Goal: Information Seeking & Learning: Understand process/instructions

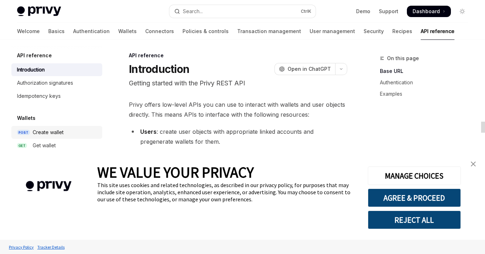
click at [33, 129] on div "Create wallet" at bounding box center [48, 132] width 31 height 9
type textarea "*"
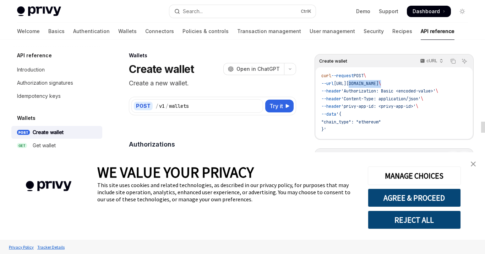
drag, startPoint x: 422, startPoint y: 82, endPoint x: 402, endPoint y: 112, distance: 35.3
click at [354, 82] on span "--url https://api.privy.io/v1/wallets \" at bounding box center [351, 84] width 60 height 6
click at [418, 118] on code "curl --request POST \ --url https://api.privy.io/v1/wallets \ --header 'Authori…" at bounding box center [394, 102] width 146 height 61
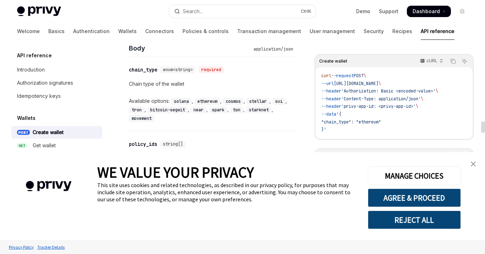
scroll to position [289, 0]
click at [209, 97] on code "ethereum" at bounding box center [208, 100] width 26 height 7
click at [212, 98] on code "ethereum" at bounding box center [208, 100] width 26 height 7
click at [211, 104] on div "spark ," at bounding box center [219, 108] width 21 height 9
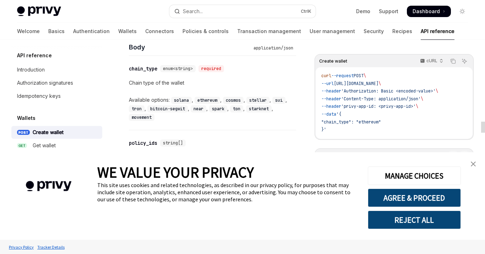
click at [206, 105] on code "near" at bounding box center [199, 108] width 16 height 7
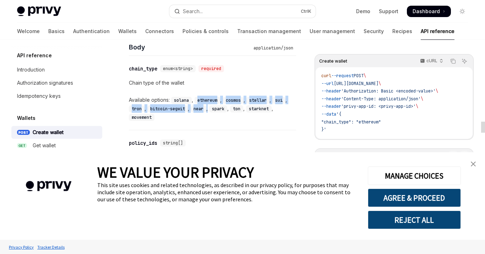
click at [205, 102] on div "Available options: solana , ethereum , cosmos , stellar , sui , tron , bitcoin-…" at bounding box center [212, 109] width 167 height 26
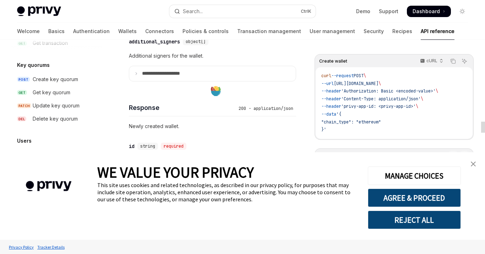
scroll to position [603, 0]
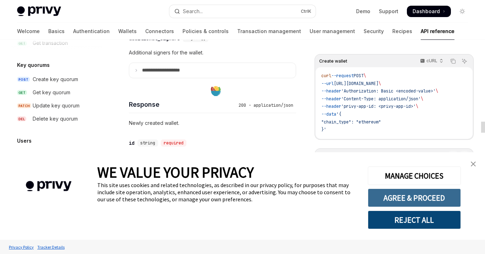
click at [427, 205] on button "AGREE & PROCEED" at bounding box center [414, 197] width 93 height 18
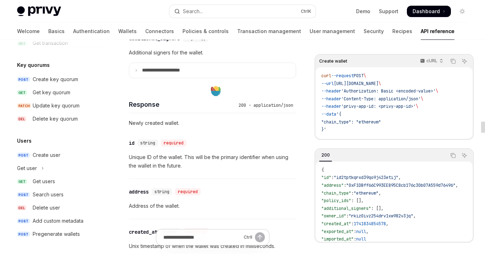
scroll to position [626, 0]
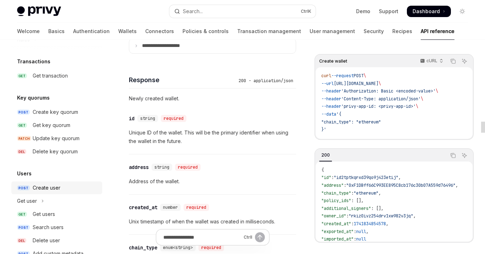
scroll to position [488, 0]
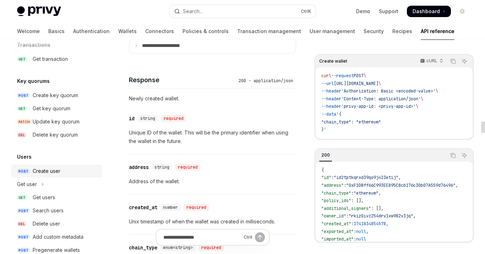
click at [47, 173] on div "Create user" at bounding box center [47, 171] width 28 height 9
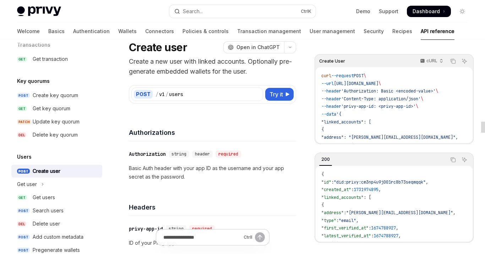
scroll to position [35, 0]
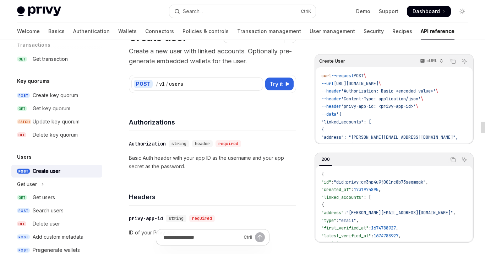
click at [401, 116] on code "curl --request POST \ --url [URL][DOMAIN_NAME] \ --header 'Authorization: Basic…" at bounding box center [398, 122] width 154 height 100
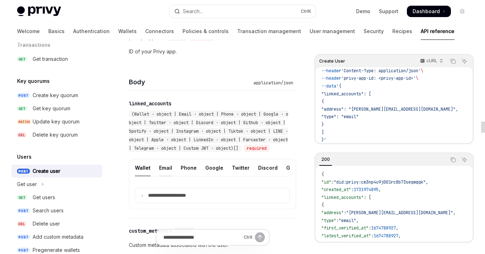
scroll to position [216, 0]
drag, startPoint x: 142, startPoint y: 150, endPoint x: 163, endPoint y: 132, distance: 27.2
click at [141, 134] on div "(Wallet · object | Email · object | Phone · object | Google · object | Twitter …" at bounding box center [209, 130] width 160 height 43
click at [256, 122] on span "(Wallet · object | Email · object | Phone · object | Google · object | Twitter …" at bounding box center [208, 131] width 159 height 40
drag, startPoint x: 165, startPoint y: 115, endPoint x: 152, endPoint y: 114, distance: 12.9
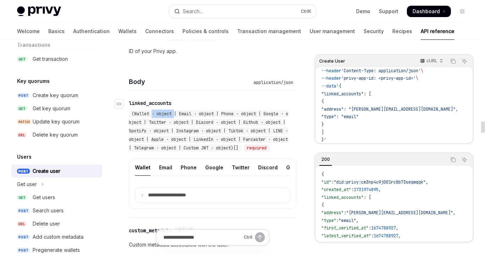
click at [152, 114] on div "(Wallet · object | Email · object | Phone · object | Google · object | Twitter …" at bounding box center [208, 130] width 159 height 41
click at [231, 124] on div "(Wallet · object | Email · object | Phone · object | Google · object | Twitter …" at bounding box center [208, 130] width 159 height 41
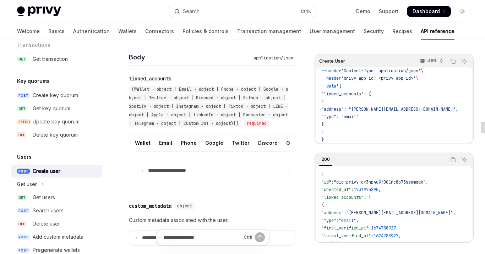
scroll to position [241, 0]
click at [141, 177] on summary "**********" at bounding box center [212, 170] width 155 height 15
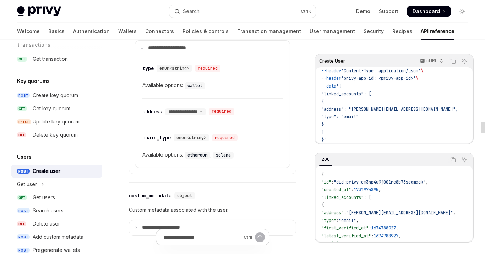
scroll to position [359, 0]
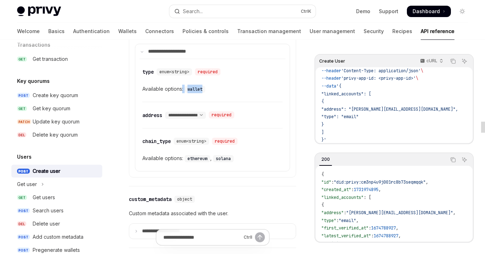
drag, startPoint x: 204, startPoint y: 101, endPoint x: 182, endPoint y: 104, distance: 22.0
click at [182, 93] on div "Available options: wallet" at bounding box center [212, 89] width 140 height 9
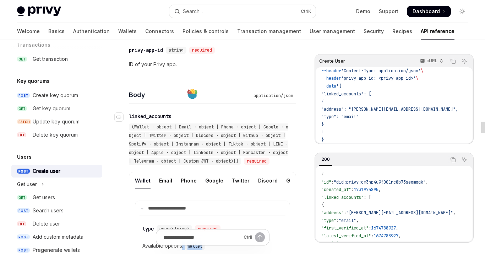
scroll to position [202, 0]
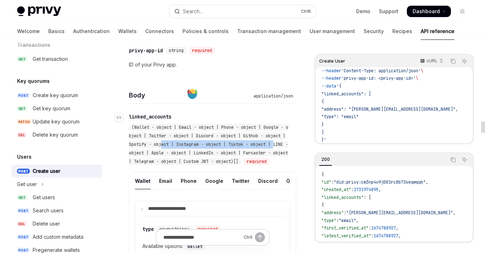
drag, startPoint x: 180, startPoint y: 143, endPoint x: 241, endPoint y: 148, distance: 61.0
click at [284, 143] on div "(Wallet · object | Email · object | Phone · object | Google · object | Twitter …" at bounding box center [208, 144] width 159 height 41
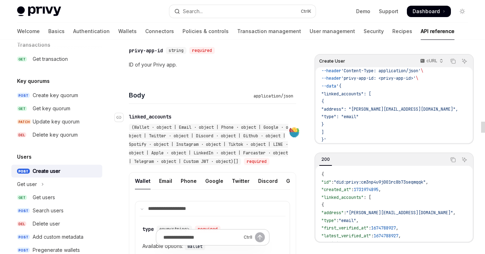
click at [197, 155] on div "(Wallet · object | Email · object | Phone · object | Google · object | Twitter …" at bounding box center [209, 144] width 160 height 43
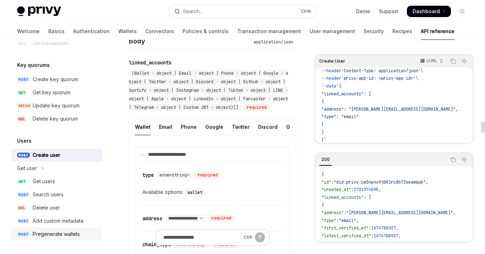
scroll to position [263, 0]
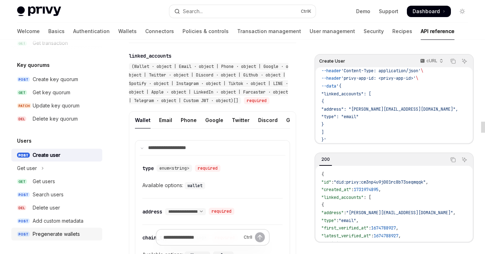
click at [74, 234] on div "Pregenerate wallets" at bounding box center [56, 233] width 47 height 9
type textarea "*"
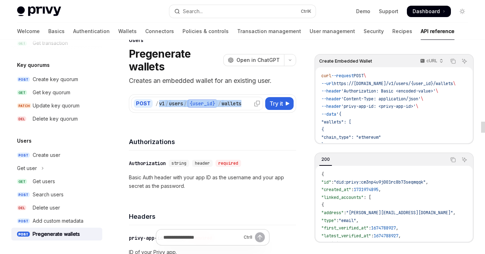
drag, startPoint x: 248, startPoint y: 103, endPoint x: 158, endPoint y: 101, distance: 89.9
click at [158, 101] on div "/ v1 / users / {user_id} / wallets" at bounding box center [208, 103] width 105 height 9
copy div "v1 / users / {user_id} / wallets"
click at [230, 142] on h4 "Authorizations" at bounding box center [212, 142] width 167 height 10
drag, startPoint x: 248, startPoint y: 107, endPoint x: 251, endPoint y: 126, distance: 20.1
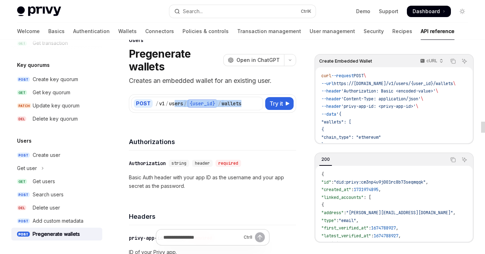
click at [197, 110] on div "POST / v1 / users / {user_id} / wallets Try it" at bounding box center [212, 103] width 167 height 18
click at [258, 130] on div "Authorizations" at bounding box center [212, 137] width 167 height 26
click at [258, 104] on icon at bounding box center [257, 104] width 6 height 6
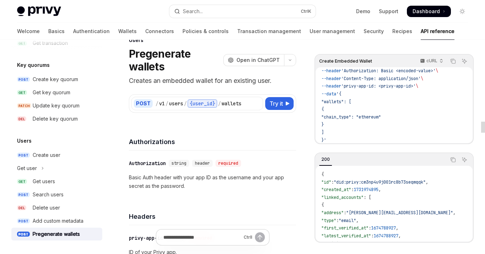
scroll to position [23, 0]
drag, startPoint x: 328, startPoint y: 100, endPoint x: 341, endPoint y: 129, distance: 32.0
click at [341, 129] on code "curl --request POST \ --url https://[DOMAIN_NAME]/v1/users/{user_id}/wallets \ …" at bounding box center [396, 97] width 151 height 92
copy code ""wallets": [ { "chain_type": "ethereum" } ]"
click at [351, 120] on icon at bounding box center [351, 121] width 10 height 5
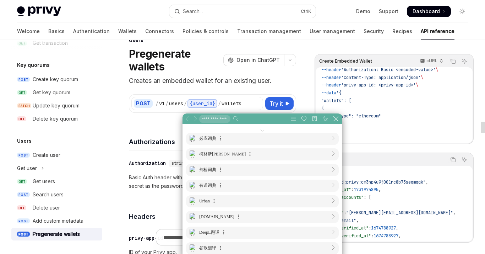
scroll to position [0, 0]
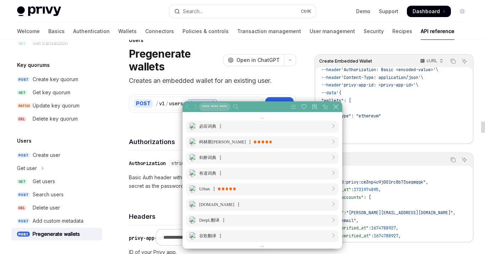
click at [392, 103] on code "curl --request POST \ --url https://[DOMAIN_NAME]/v1/users/{user_id}/wallets \ …" at bounding box center [396, 97] width 151 height 92
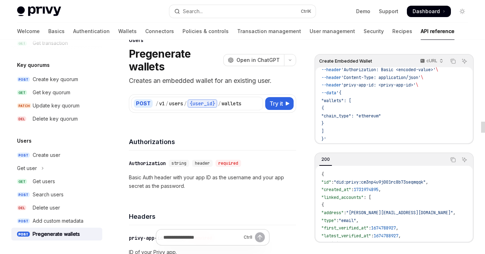
click at [374, 120] on code "curl --request POST \ --url https://[DOMAIN_NAME]/v1/users/{user_id}/wallets \ …" at bounding box center [396, 97] width 151 height 92
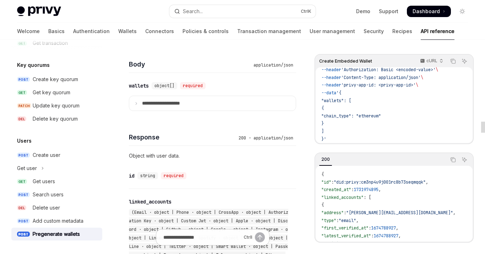
scroll to position [303, 0]
drag, startPoint x: 332, startPoint y: 129, endPoint x: 356, endPoint y: 95, distance: 41.5
click at [329, 97] on code "curl --request POST \ --url https://[DOMAIN_NAME]/v1/users/{user_id}/wallets \ …" at bounding box center [396, 97] width 151 height 92
click at [363, 119] on code "curl --request POST \ --url https://[DOMAIN_NAME]/v1/users/{user_id}/wallets \ …" at bounding box center [396, 97] width 151 height 92
click at [323, 137] on span "}'" at bounding box center [323, 139] width 5 height 6
